Goal: Feedback & Contribution: Contribute content

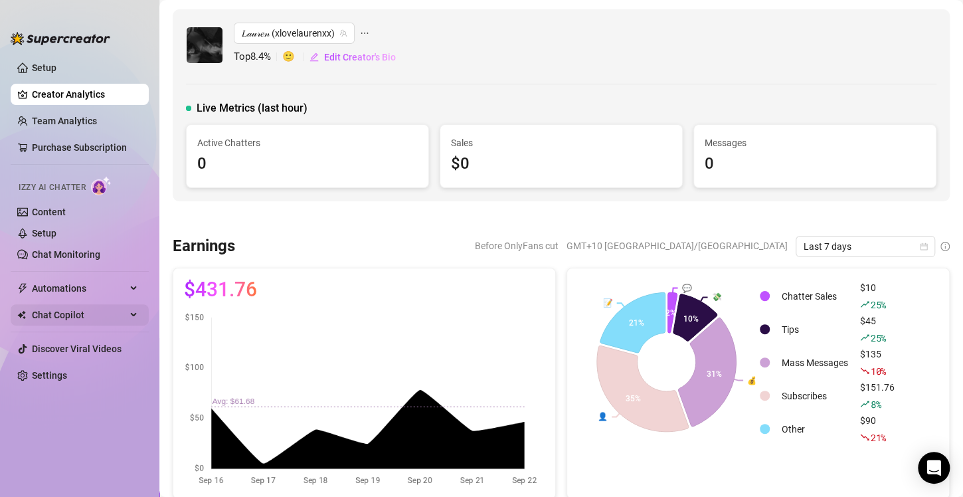
click at [106, 304] on span "Chat Copilot" at bounding box center [79, 314] width 94 height 21
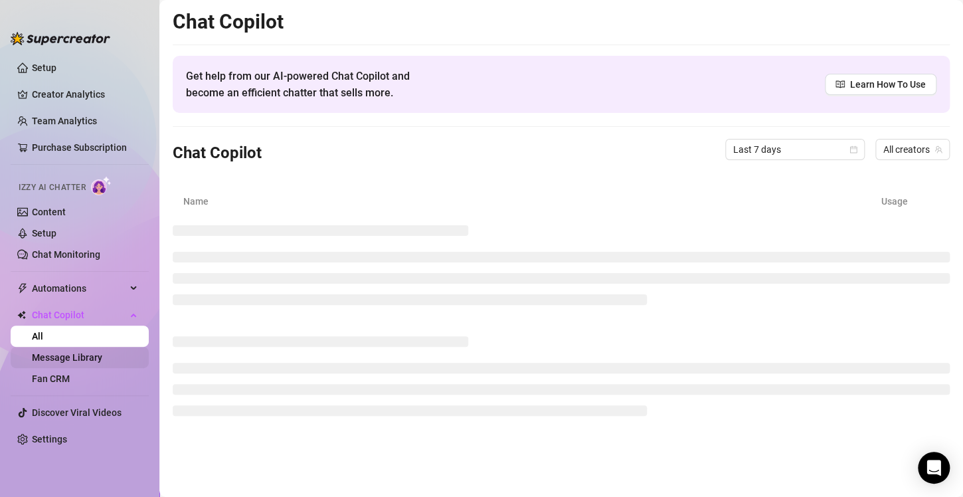
click at [84, 363] on link "Message Library" at bounding box center [67, 357] width 70 height 11
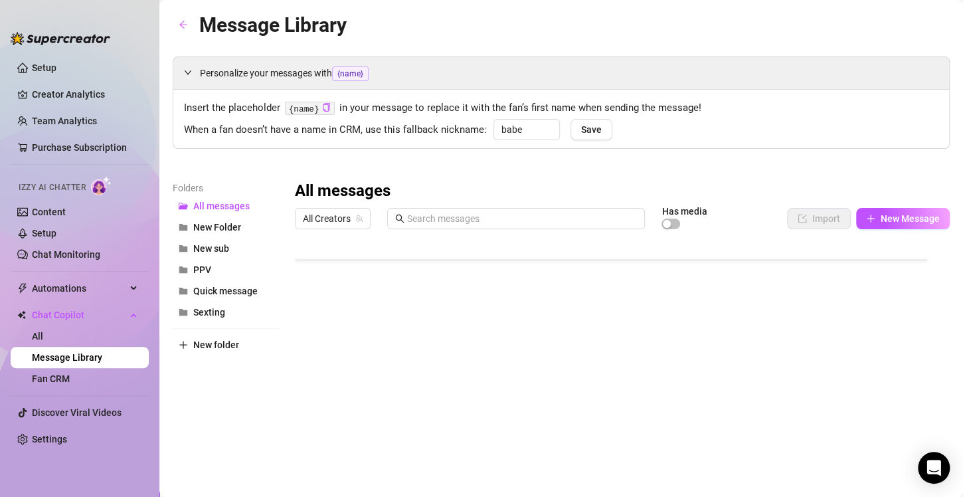
scroll to position [77, 0]
click at [223, 266] on button "PPV" at bounding box center [226, 269] width 106 height 21
click at [342, 216] on span "All Creators" at bounding box center [333, 219] width 60 height 20
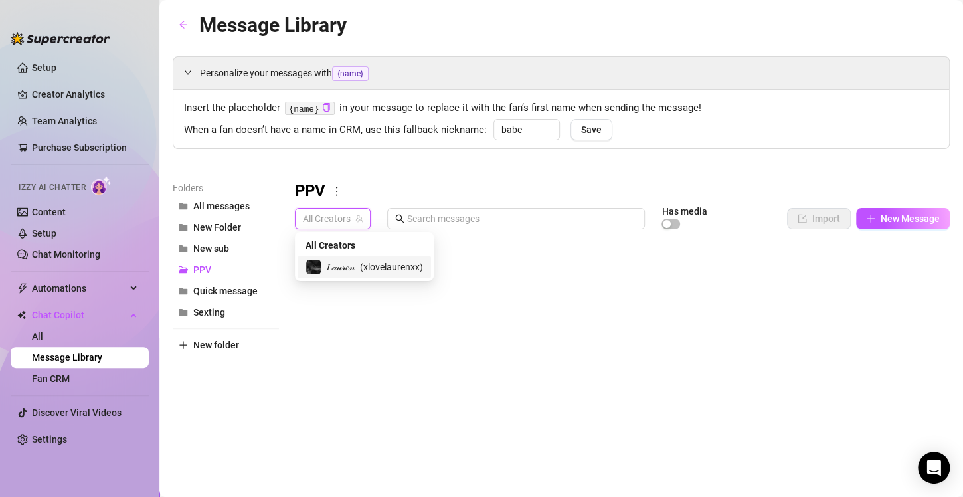
click at [377, 270] on span "( xlovelaurenxx )" at bounding box center [391, 267] width 63 height 15
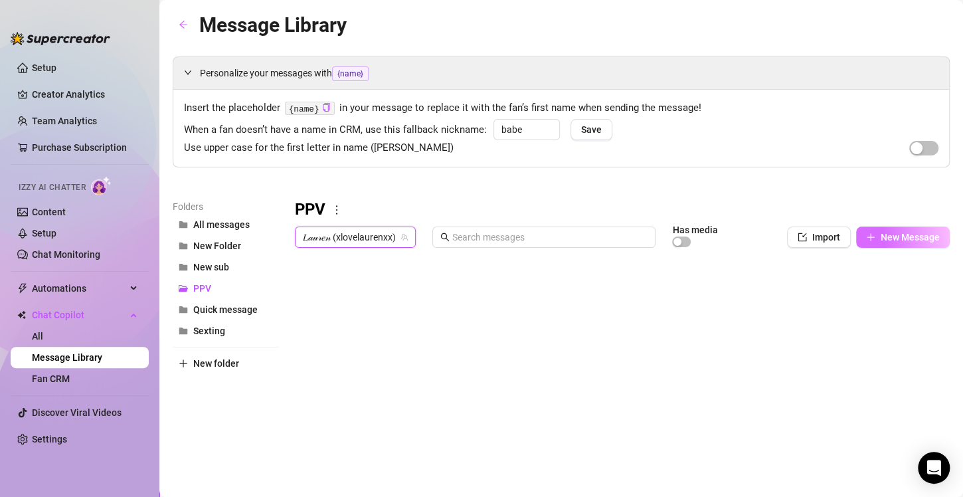
click at [881, 239] on span "New Message" at bounding box center [910, 237] width 59 height 11
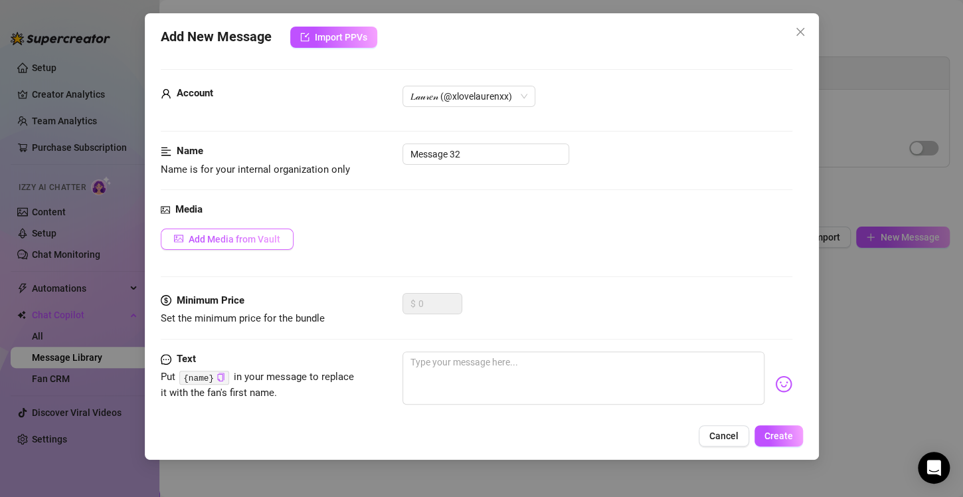
click at [246, 242] on span "Add Media from Vault" at bounding box center [235, 239] width 92 height 11
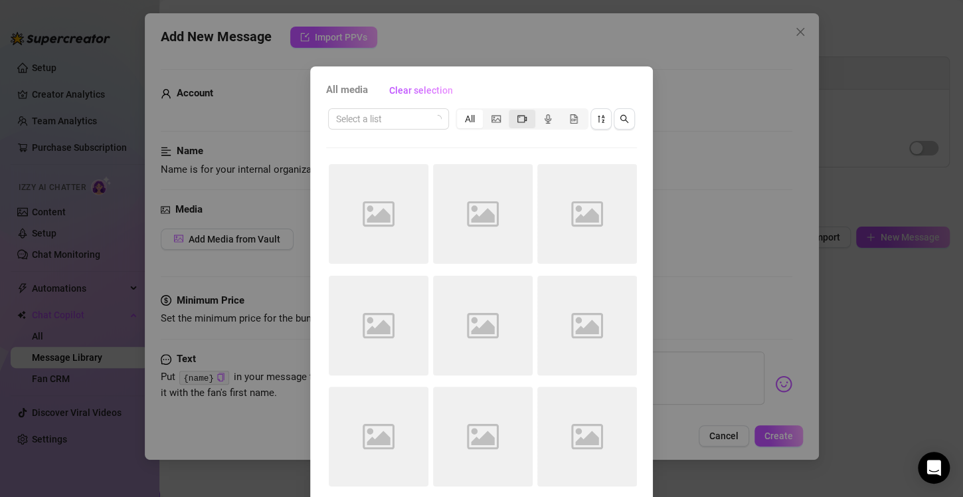
click at [517, 121] on icon "video-camera" at bounding box center [521, 118] width 9 height 9
click at [512, 112] on input "segmented control" at bounding box center [512, 112] width 0 height 0
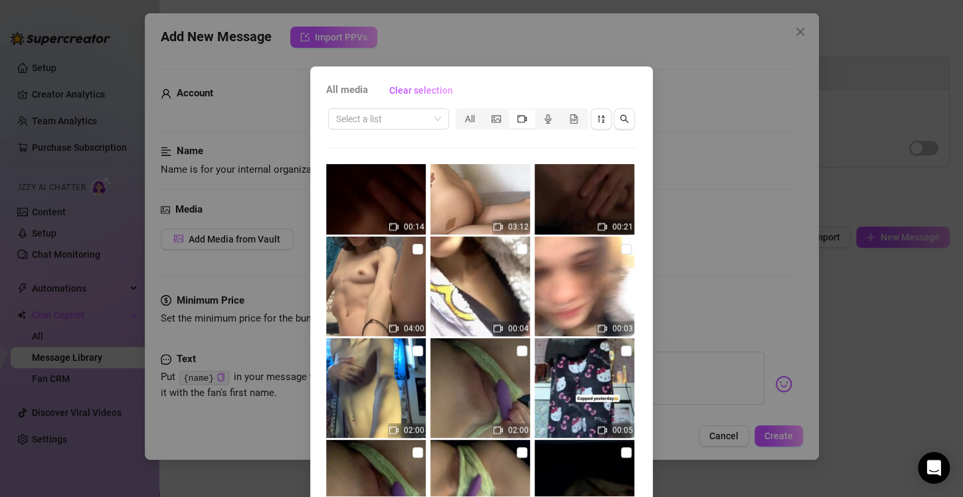
scroll to position [1044, 0]
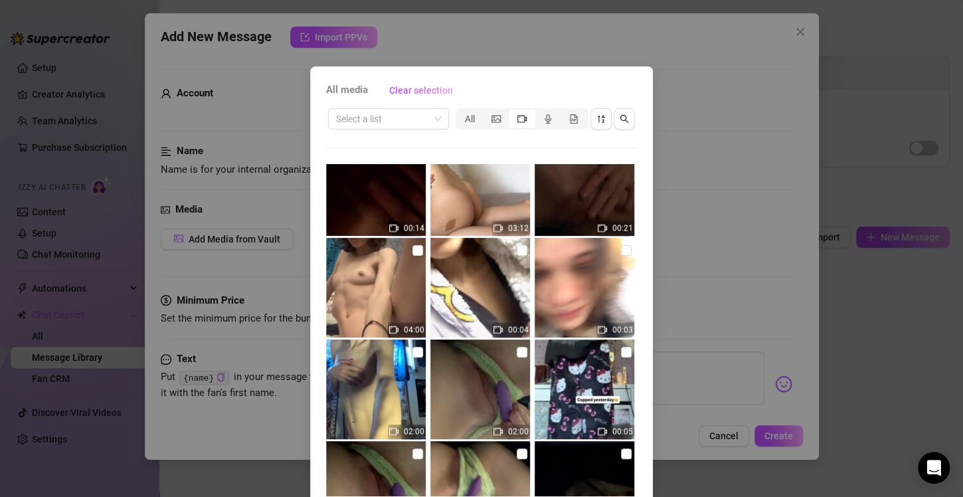
click at [376, 295] on img at bounding box center [376, 288] width 100 height 100
checkbox input "false"
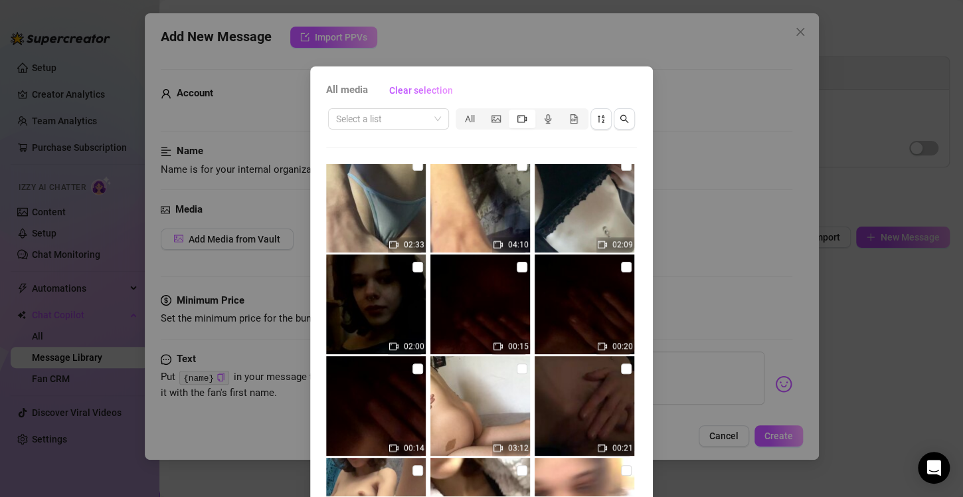
scroll to position [824, 0]
click at [457, 14] on div "All media Clear selection Select a list All 02:37 00:02 00:11 05:03 04:03 00:24…" at bounding box center [481, 248] width 963 height 497
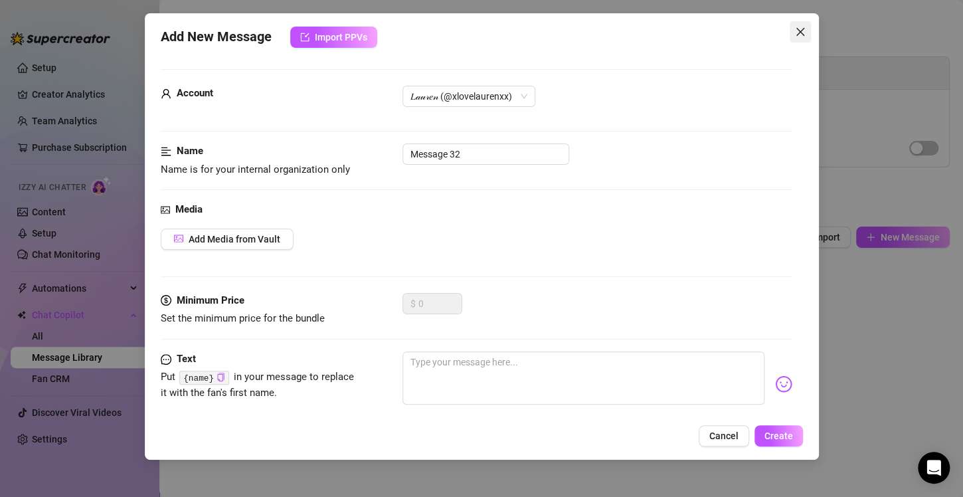
click at [804, 37] on button "Close" at bounding box center [800, 31] width 21 height 21
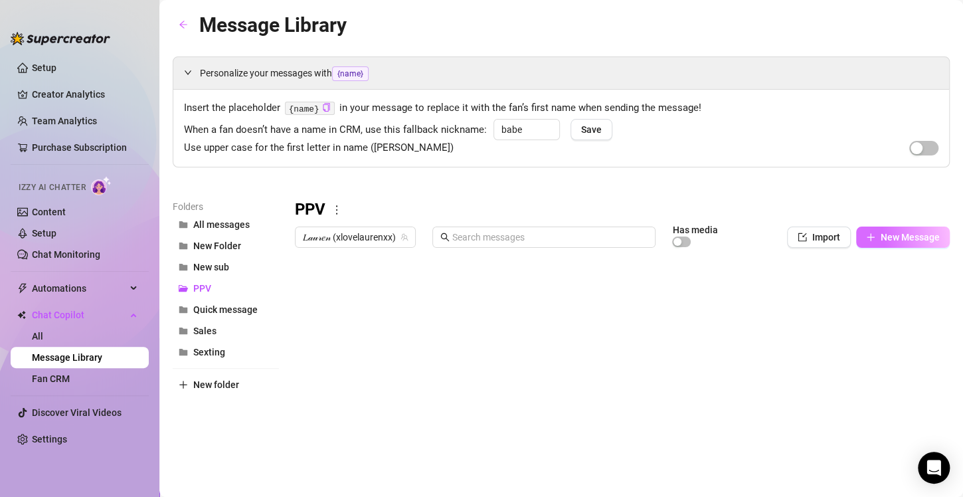
click at [868, 237] on button "New Message" at bounding box center [903, 237] width 94 height 21
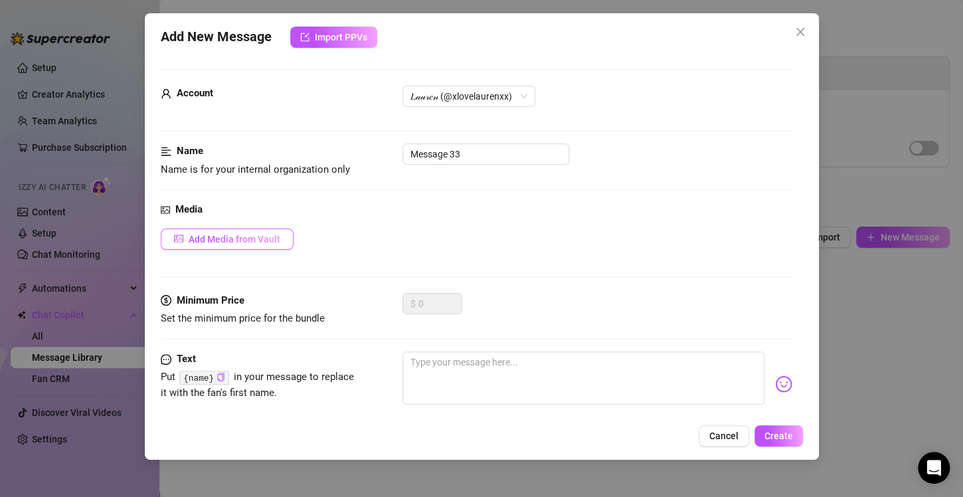
click at [256, 240] on span "Add Media from Vault" at bounding box center [235, 239] width 92 height 11
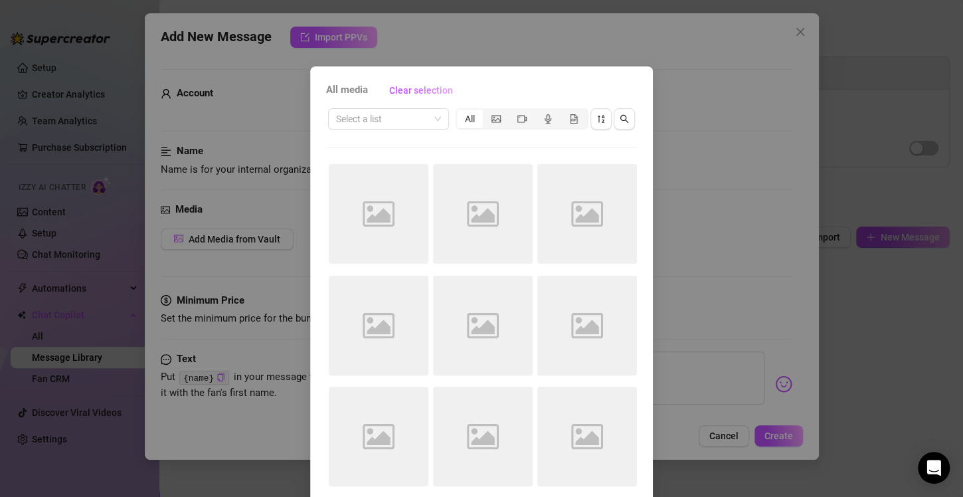
click at [709, 90] on div "All media Clear selection Select a list All Image placeholder Image placeholder…" at bounding box center [481, 248] width 963 height 497
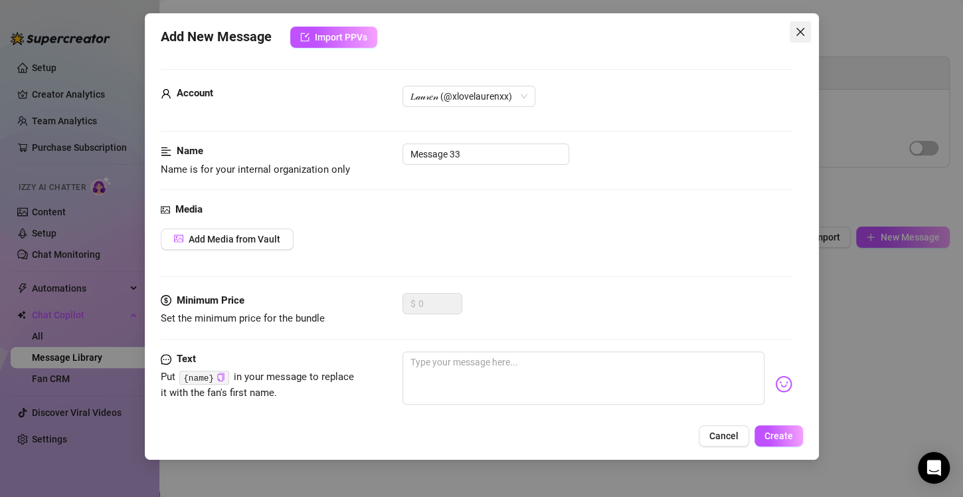
click at [792, 32] on span "Close" at bounding box center [800, 32] width 21 height 11
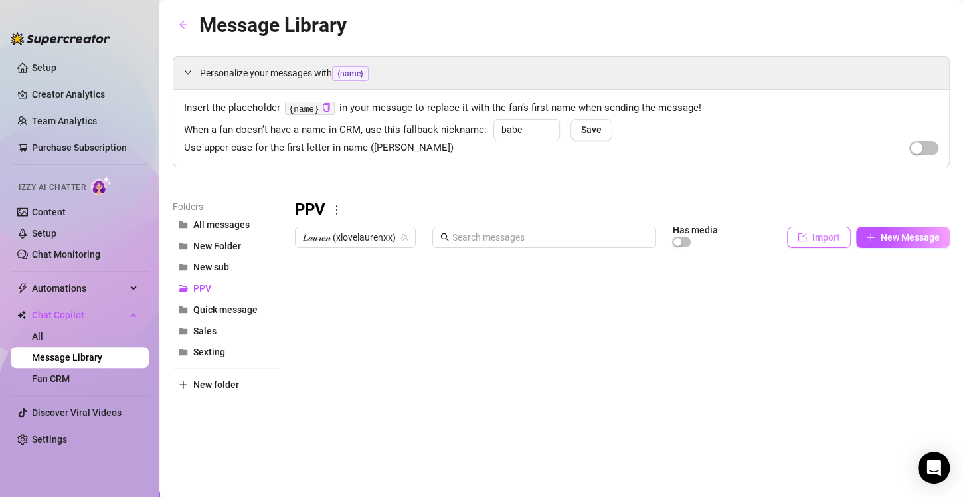
click at [792, 243] on button "Import" at bounding box center [819, 237] width 64 height 21
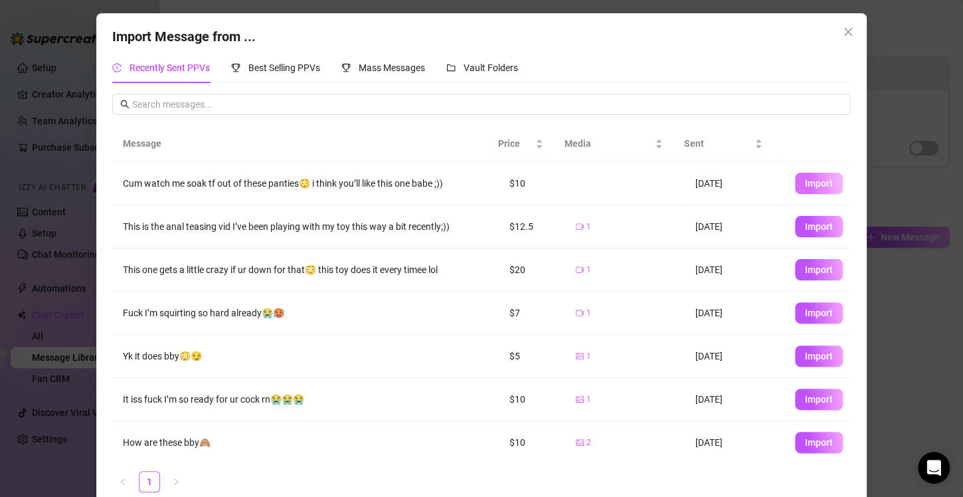
click at [805, 183] on span "Import" at bounding box center [819, 183] width 28 height 11
type textarea "Cum watch me soak tf out of these panties😳 i think you’ll like this one babe ;))"
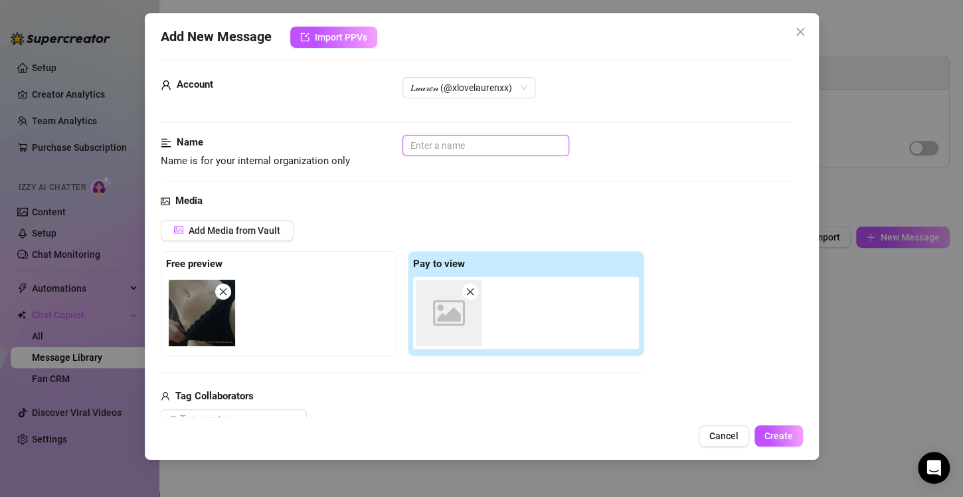
click at [496, 149] on input "text" at bounding box center [486, 145] width 167 height 21
type input "B"
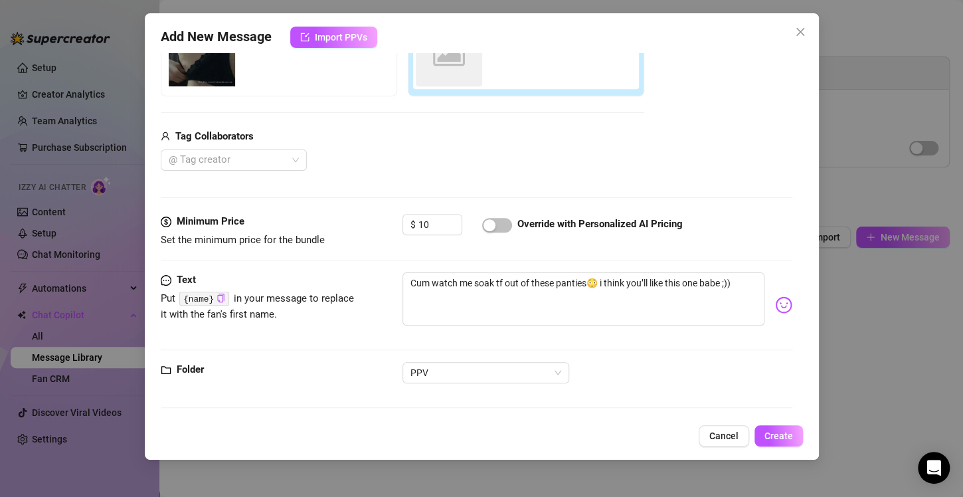
scroll to position [243, 0]
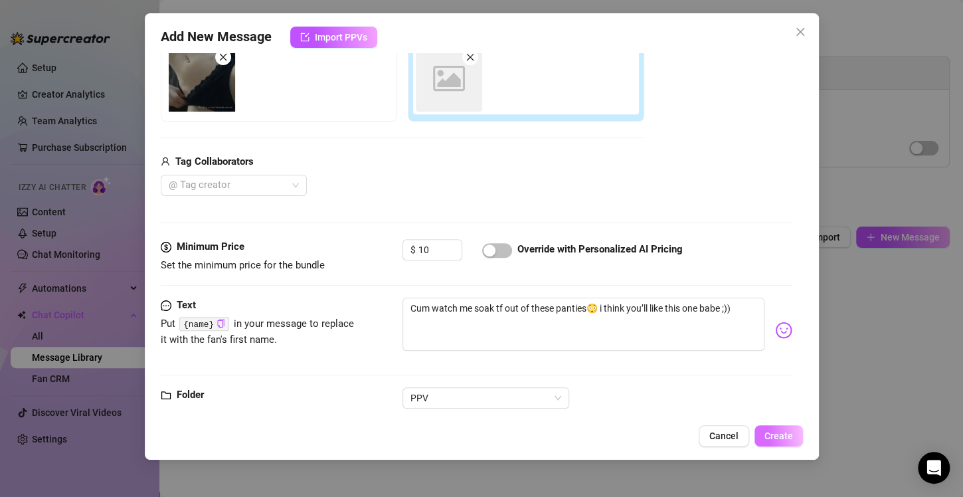
type input "Solo play 2min - black undies"
click at [772, 440] on span "Create" at bounding box center [779, 435] width 29 height 11
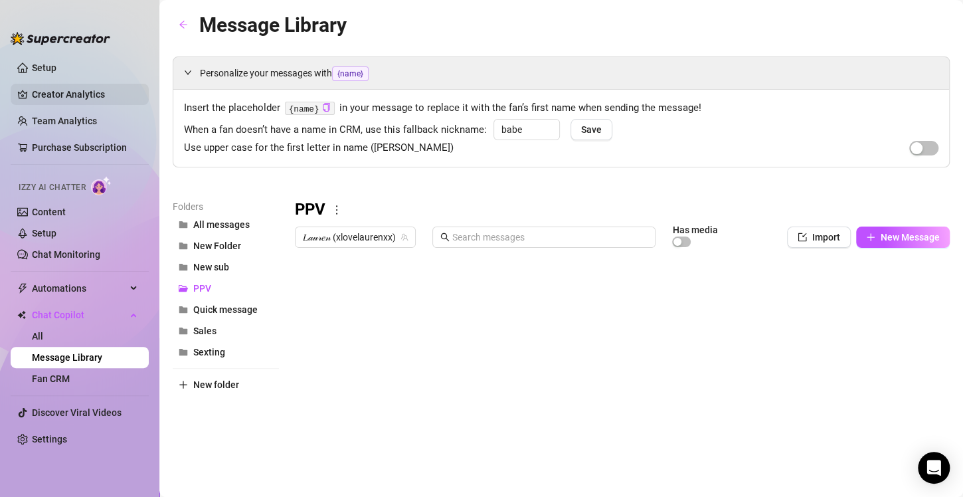
click at [60, 91] on link "Creator Analytics" at bounding box center [85, 94] width 106 height 21
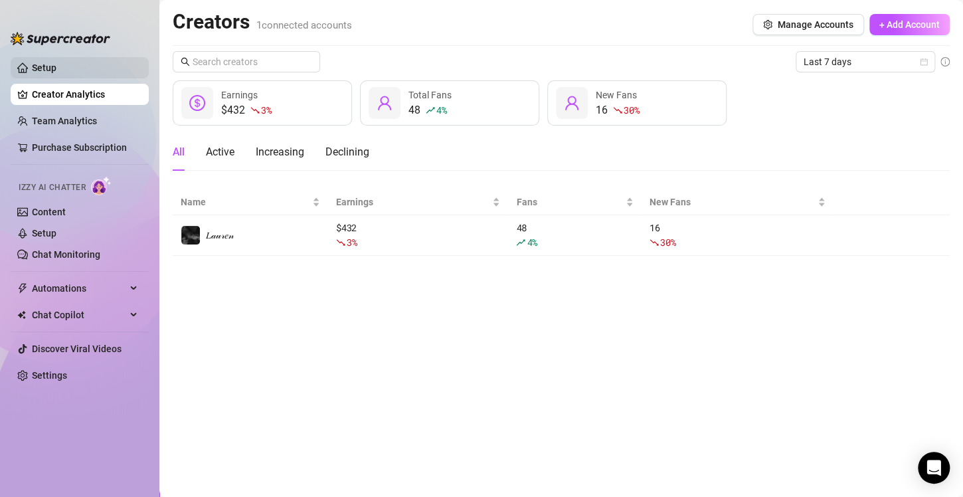
click at [56, 73] on link "Setup" at bounding box center [44, 67] width 25 height 11
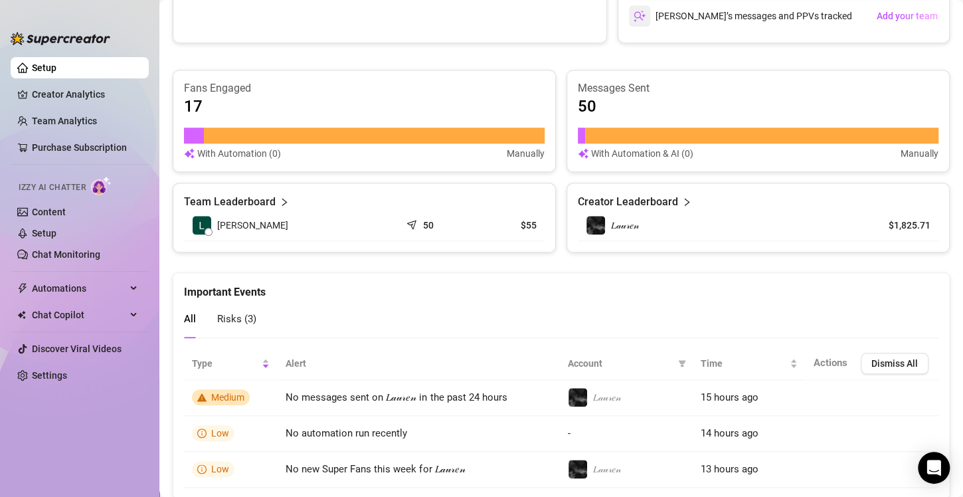
scroll to position [466, 0]
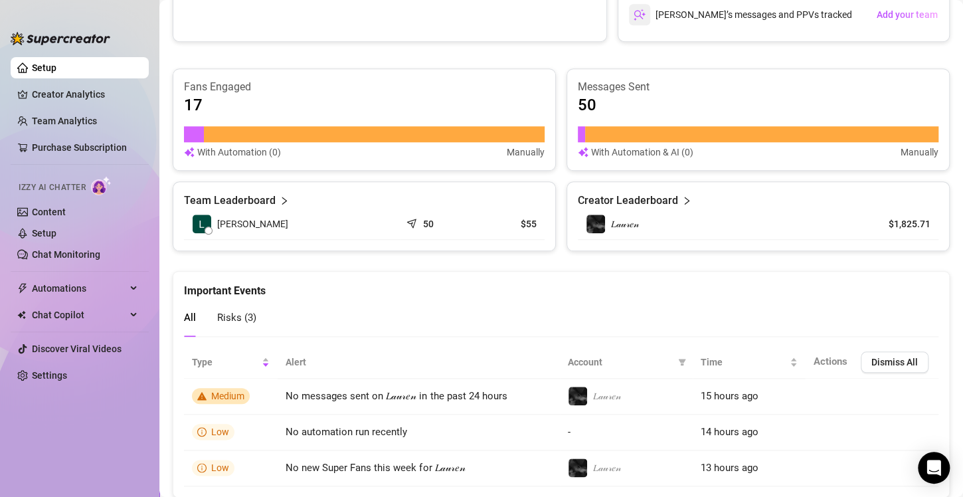
click at [224, 315] on span "Risks ( 3 )" at bounding box center [236, 318] width 39 height 12
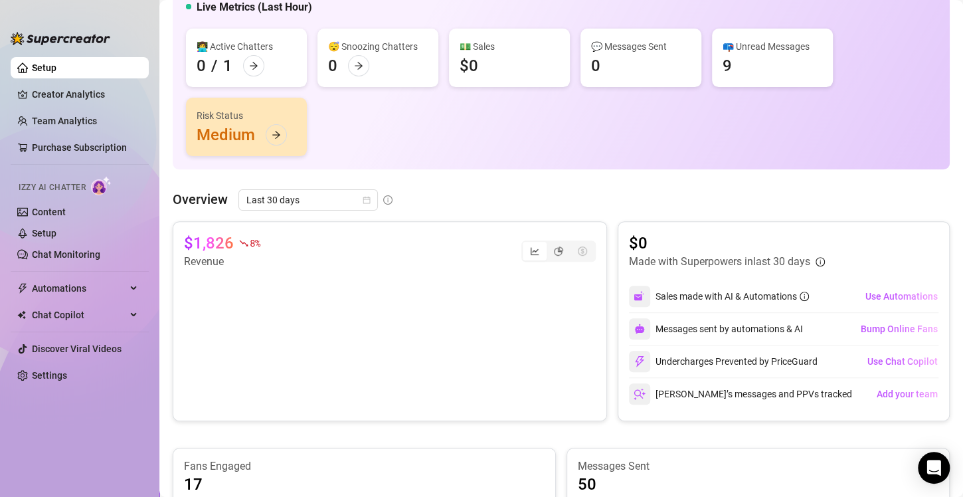
scroll to position [0, 0]
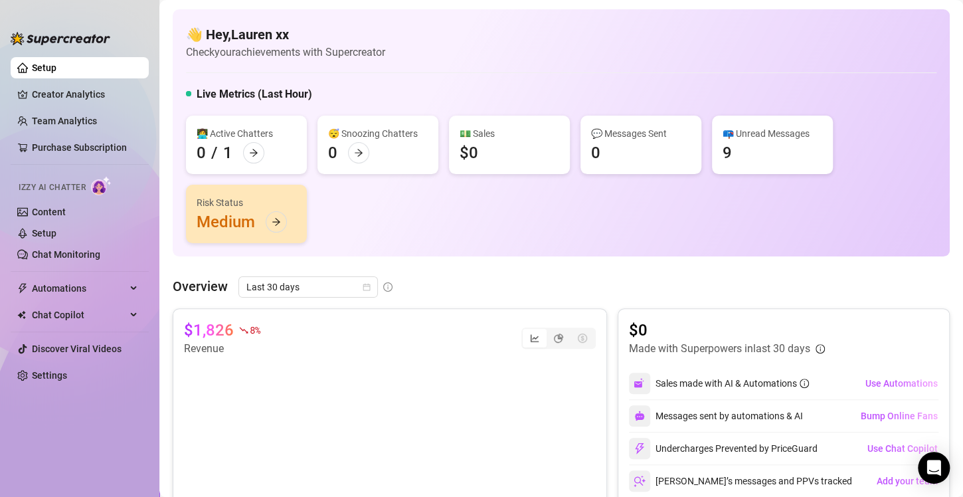
click at [227, 209] on div "Risk Status" at bounding box center [247, 202] width 100 height 15
click at [283, 227] on div at bounding box center [276, 221] width 21 height 21
click at [118, 92] on link "Creator Analytics" at bounding box center [85, 94] width 106 height 21
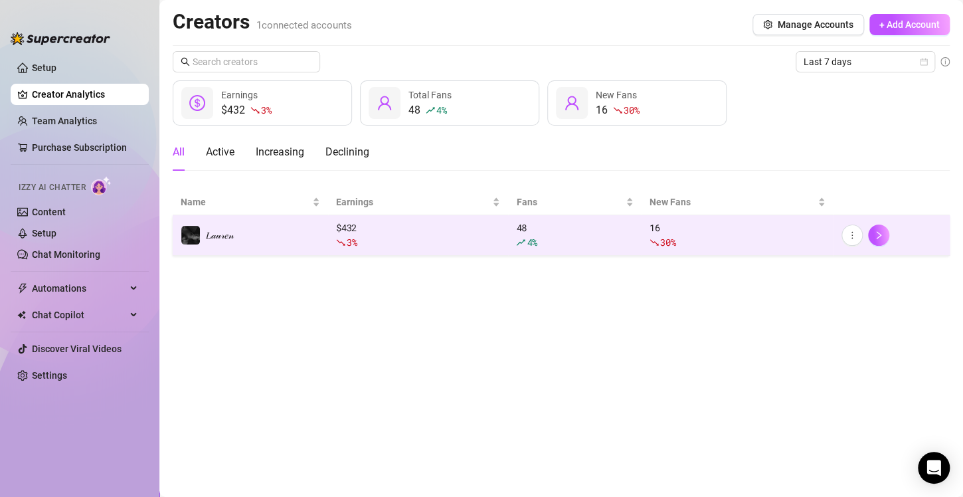
click at [280, 237] on td "𝐿𝒶𝓊𝓇𝑒𝓃" at bounding box center [250, 235] width 155 height 41
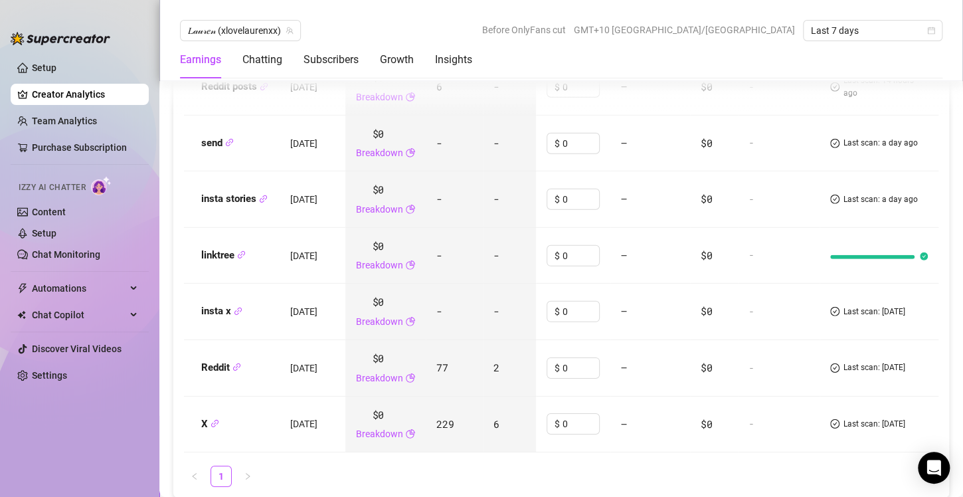
scroll to position [1778, 0]
click at [241, 250] on icon "link" at bounding box center [241, 254] width 9 height 9
click at [237, 250] on icon "link" at bounding box center [241, 254] width 9 height 9
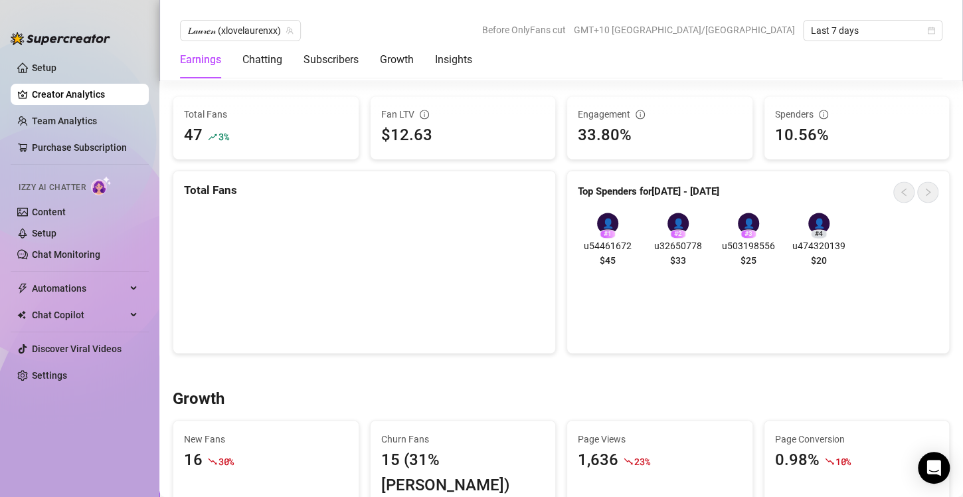
scroll to position [826, 0]
